Goal: Task Accomplishment & Management: Manage account settings

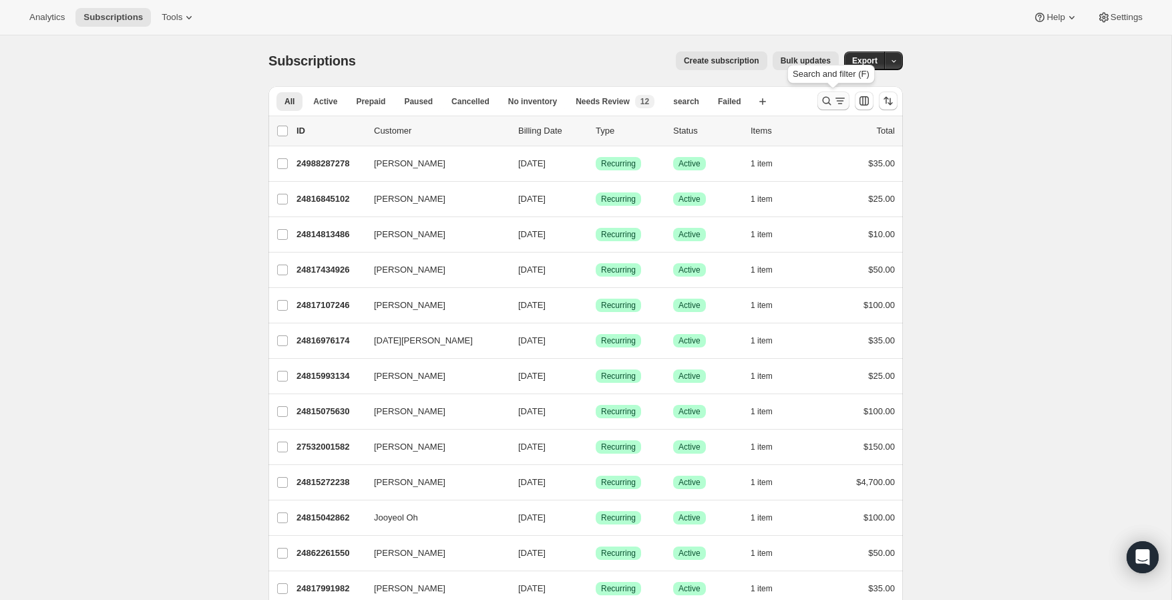
click at [825, 96] on icon "Search and filter results" at bounding box center [826, 100] width 13 height 13
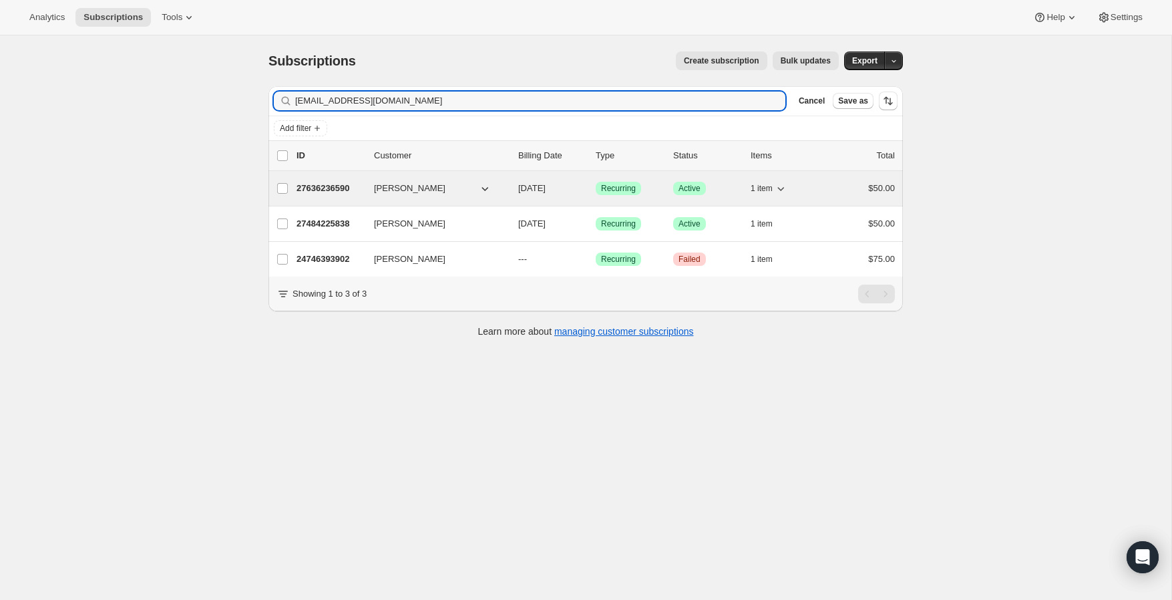
type input "[EMAIL_ADDRESS][DOMAIN_NAME]"
click at [325, 187] on p "27636236590" at bounding box center [330, 188] width 67 height 13
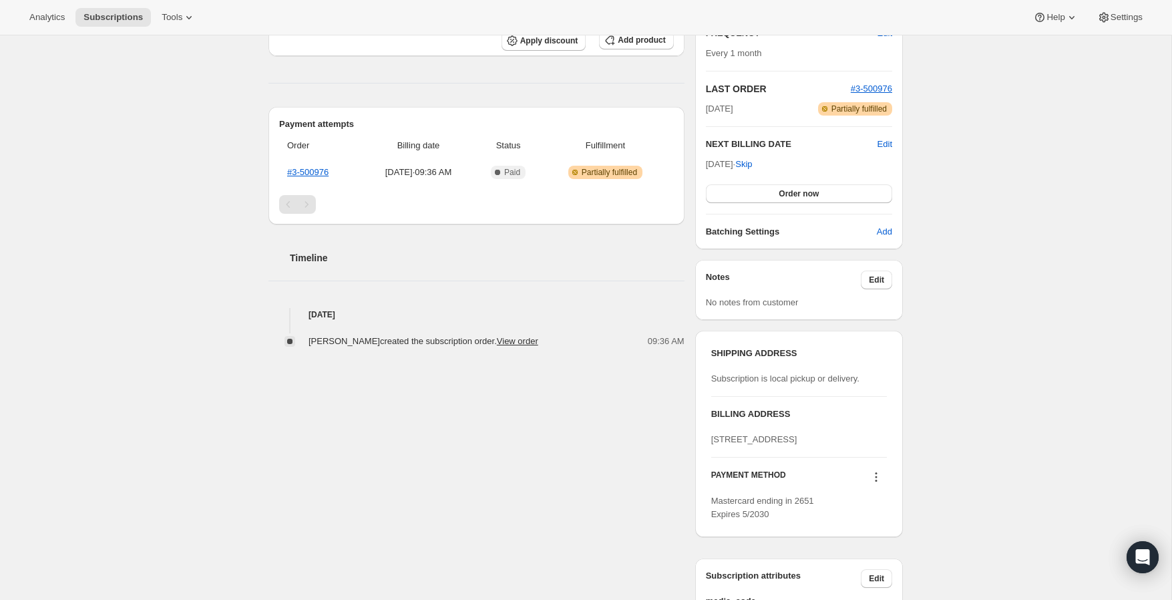
scroll to position [254, 0]
click at [529, 343] on link "View order" at bounding box center [517, 342] width 41 height 10
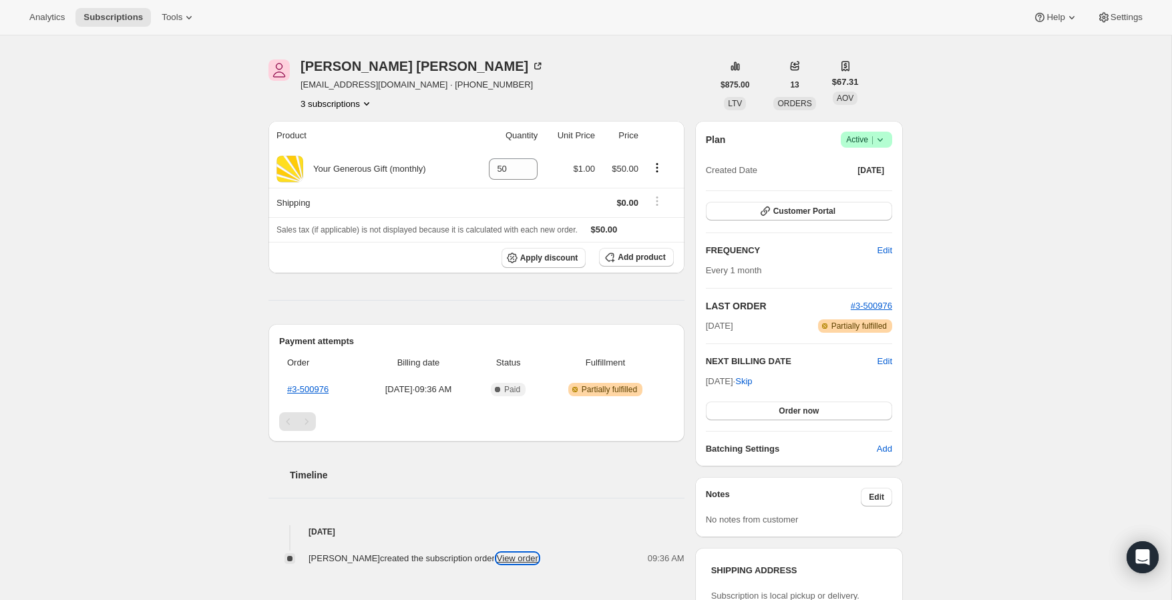
scroll to position [0, 0]
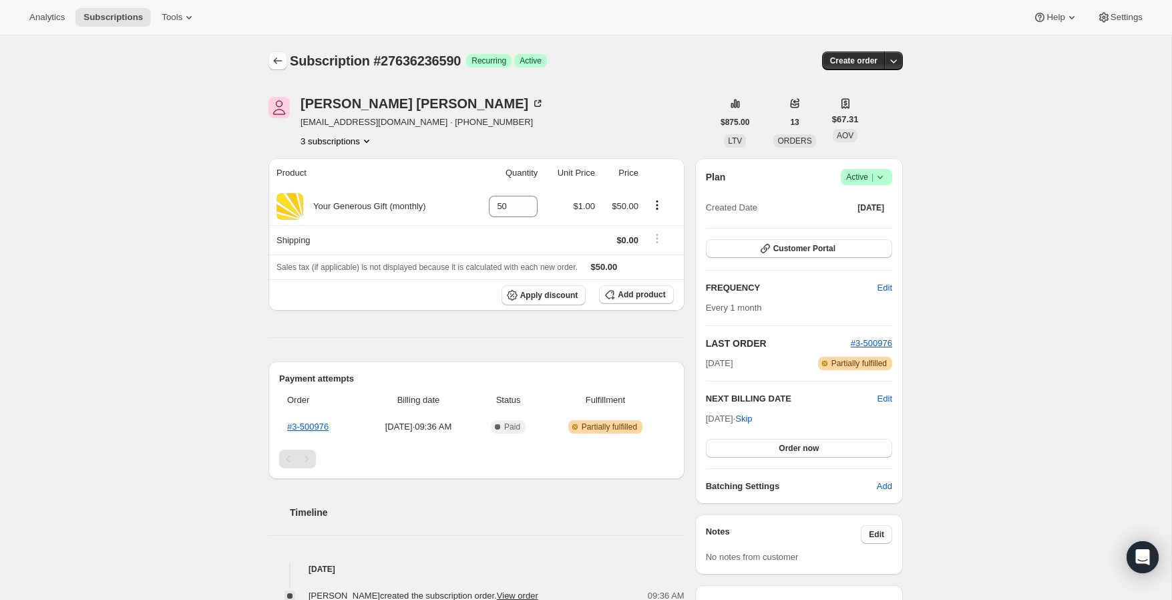
click at [273, 60] on icon "Subscriptions" at bounding box center [277, 60] width 13 height 13
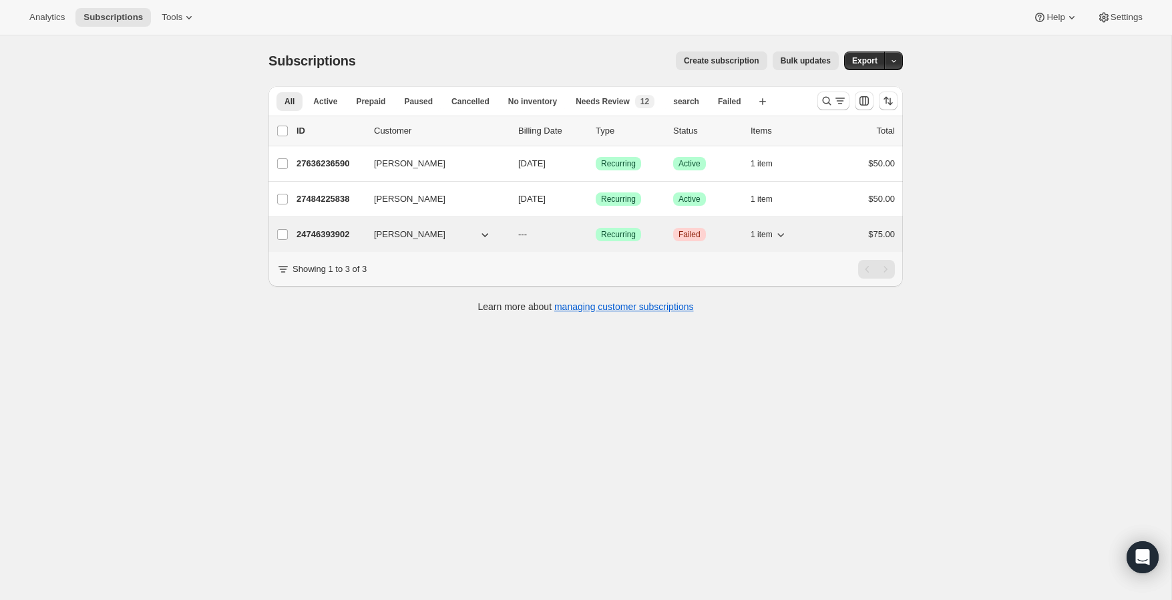
click at [327, 233] on p "24746393902" at bounding box center [330, 234] width 67 height 13
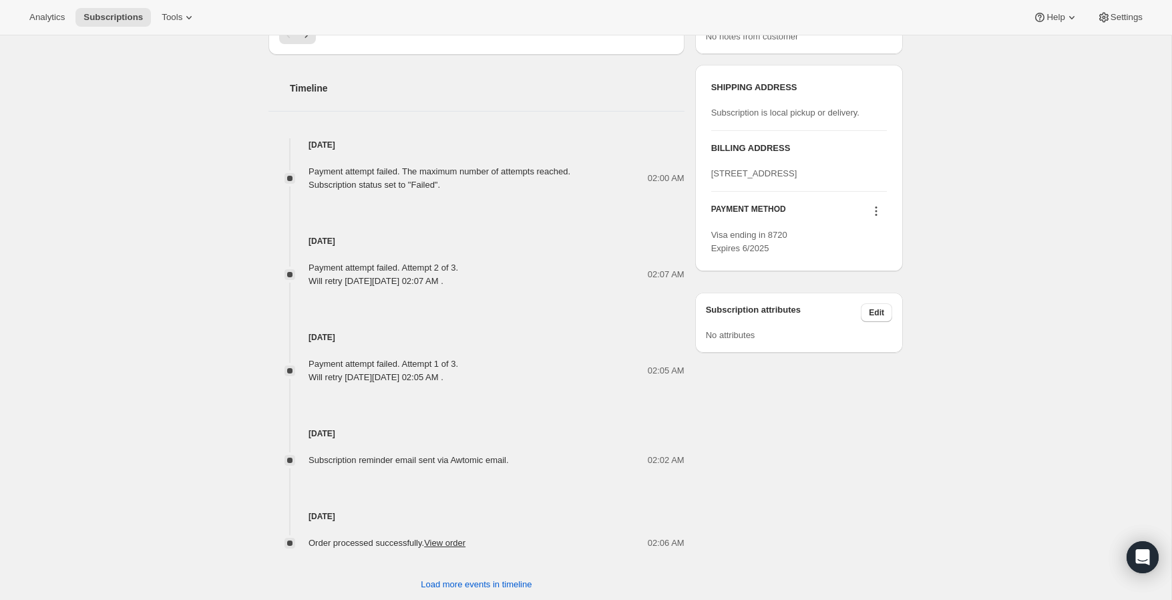
scroll to position [504, 0]
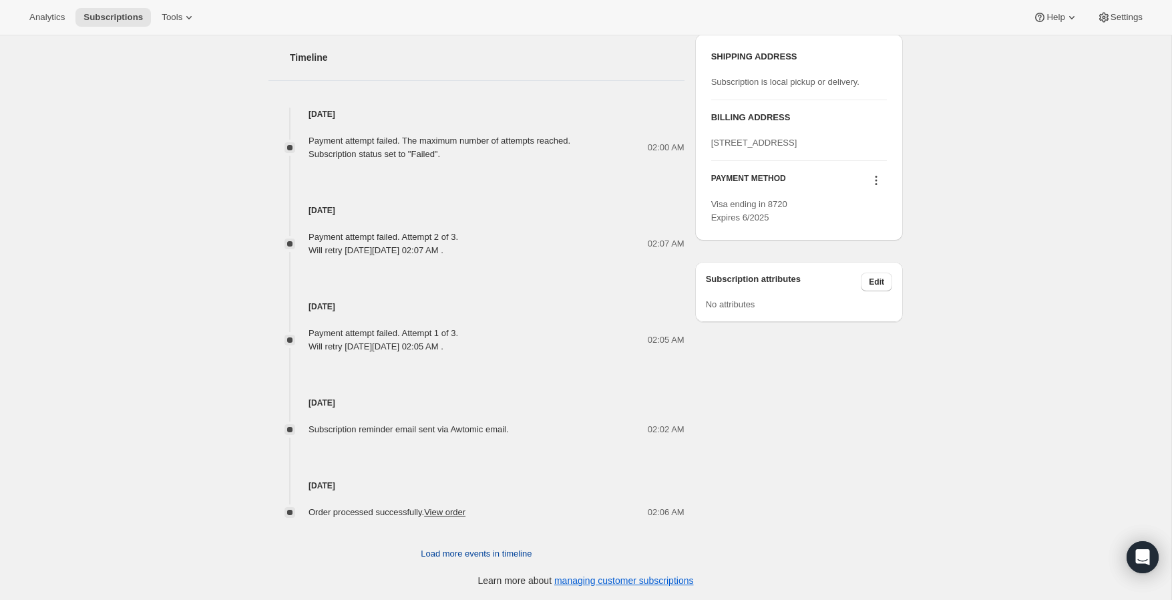
click at [466, 550] on span "Load more events in timeline" at bounding box center [476, 553] width 111 height 13
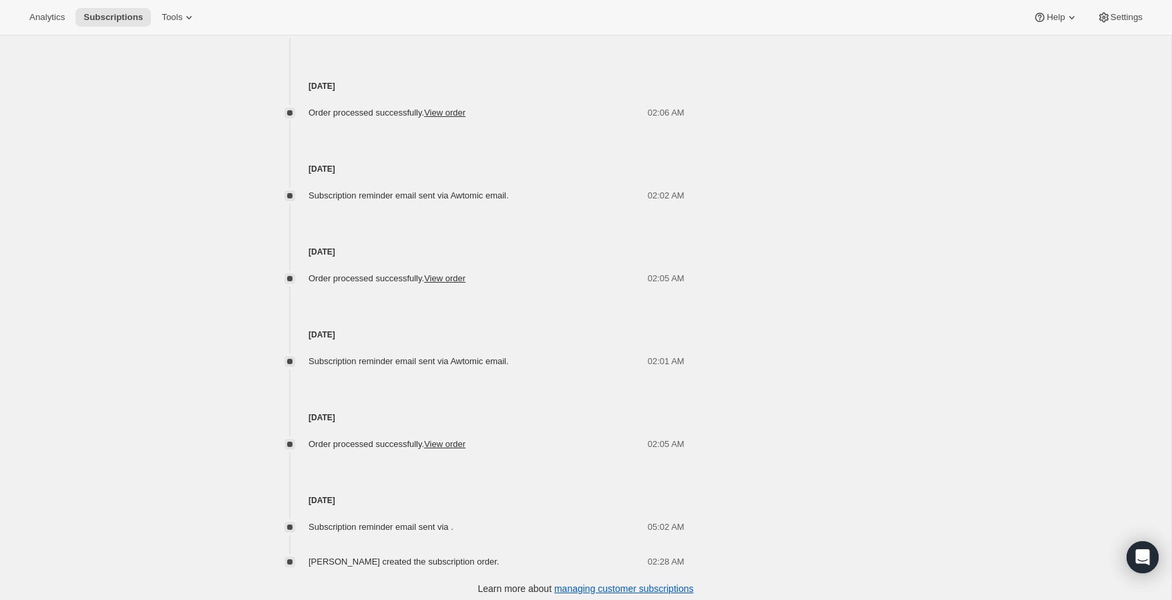
scroll to position [912, 0]
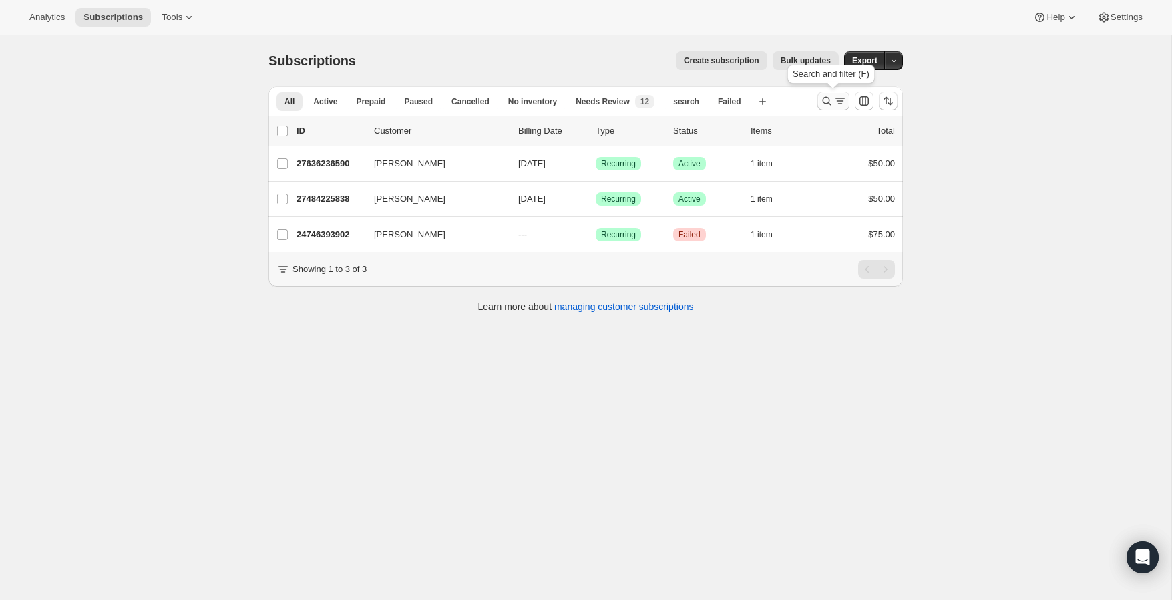
click at [822, 99] on icon "Search and filter results" at bounding box center [826, 100] width 13 height 13
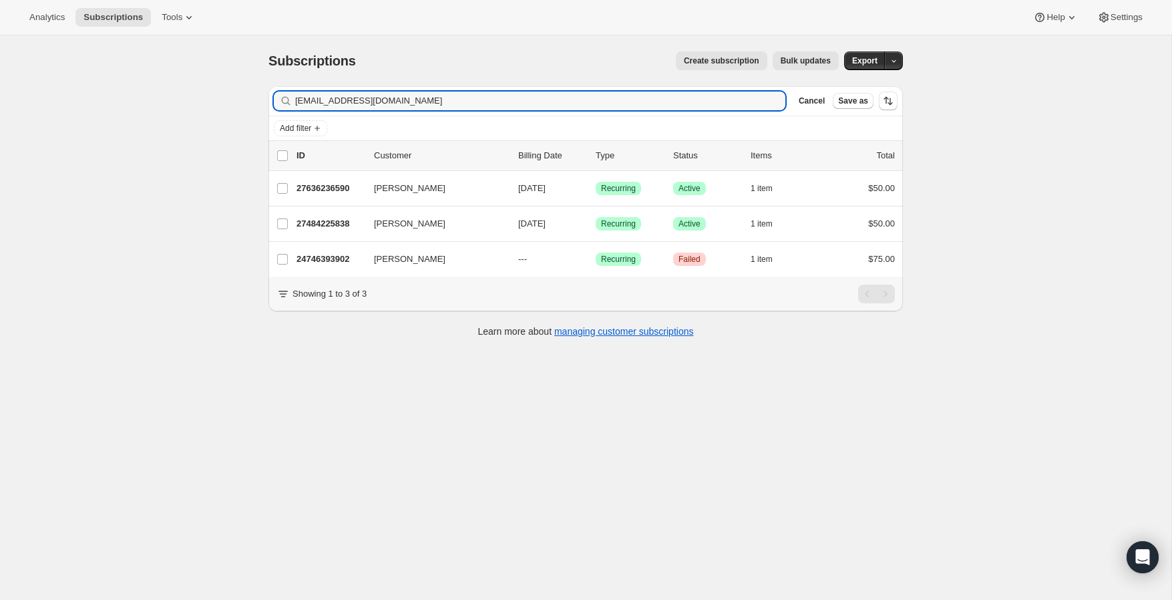
drag, startPoint x: 446, startPoint y: 102, endPoint x: 251, endPoint y: 67, distance: 198.9
click at [251, 67] on div "Subscriptions. This page is ready Subscriptions Create subscription Bulk update…" at bounding box center [586, 335] width 1172 height 600
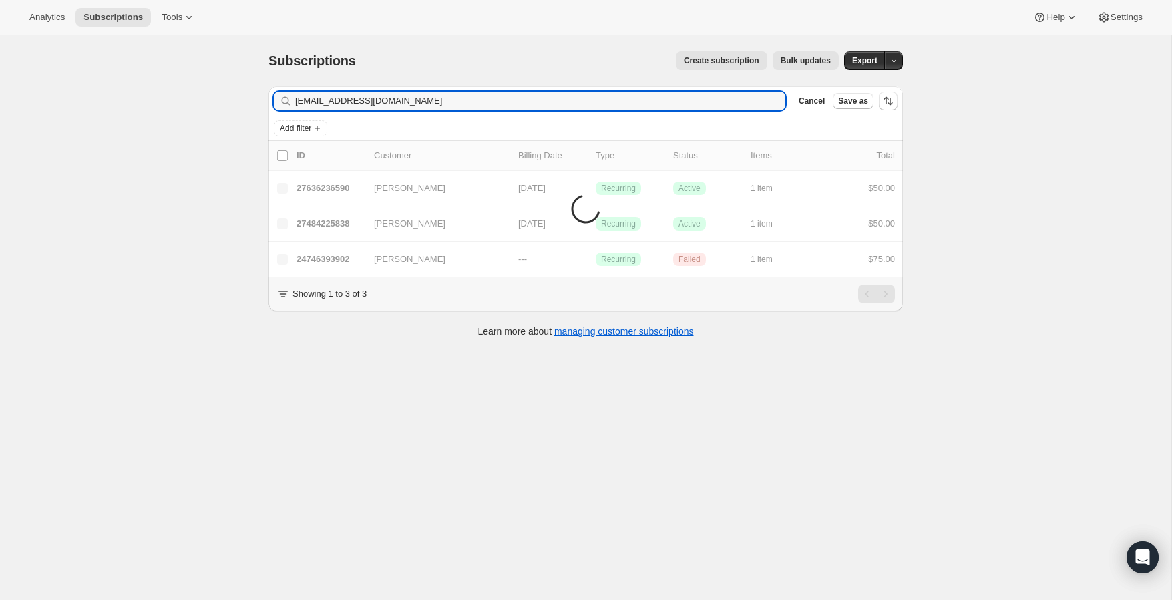
type input "[EMAIL_ADDRESS][DOMAIN_NAME]"
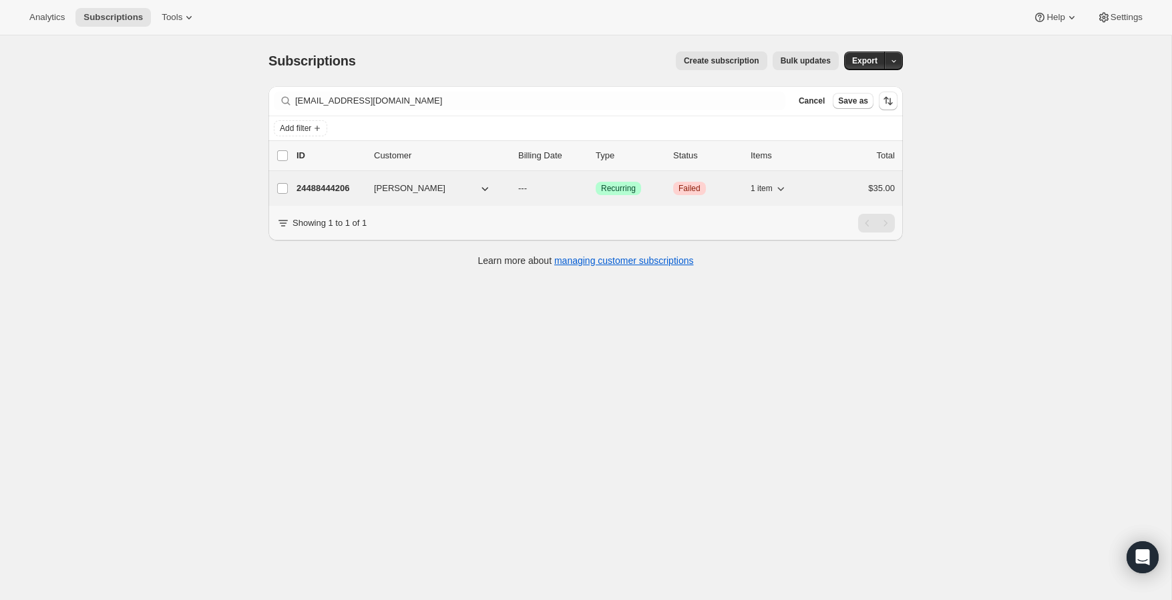
click at [336, 190] on p "24488444206" at bounding box center [330, 188] width 67 height 13
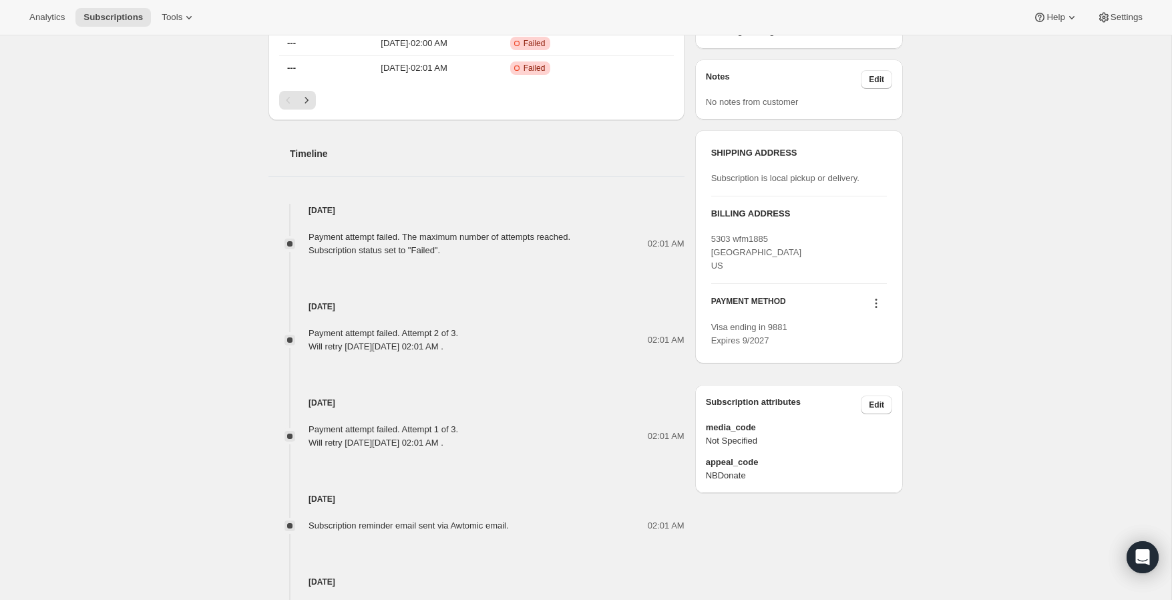
scroll to position [504, 0]
